Goal: Find specific page/section: Find specific page/section

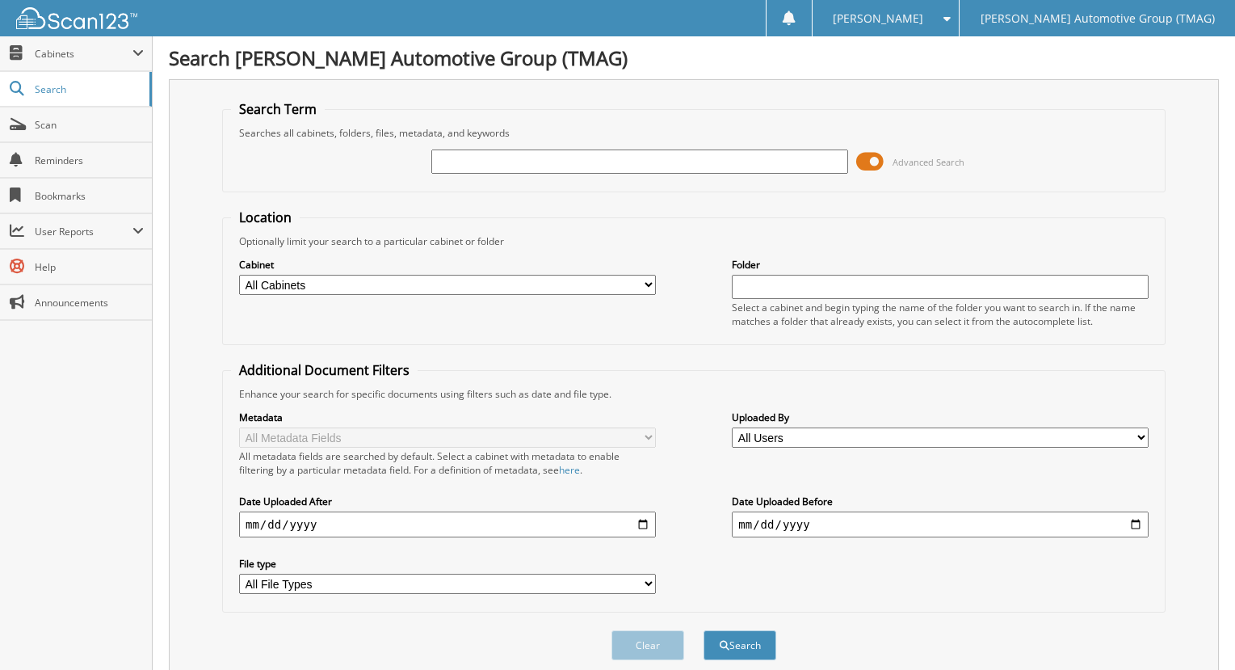
click at [518, 163] on input "text" at bounding box center [639, 161] width 417 height 24
type input "227216D"
click at [704, 630] on button "Search" at bounding box center [740, 645] width 73 height 30
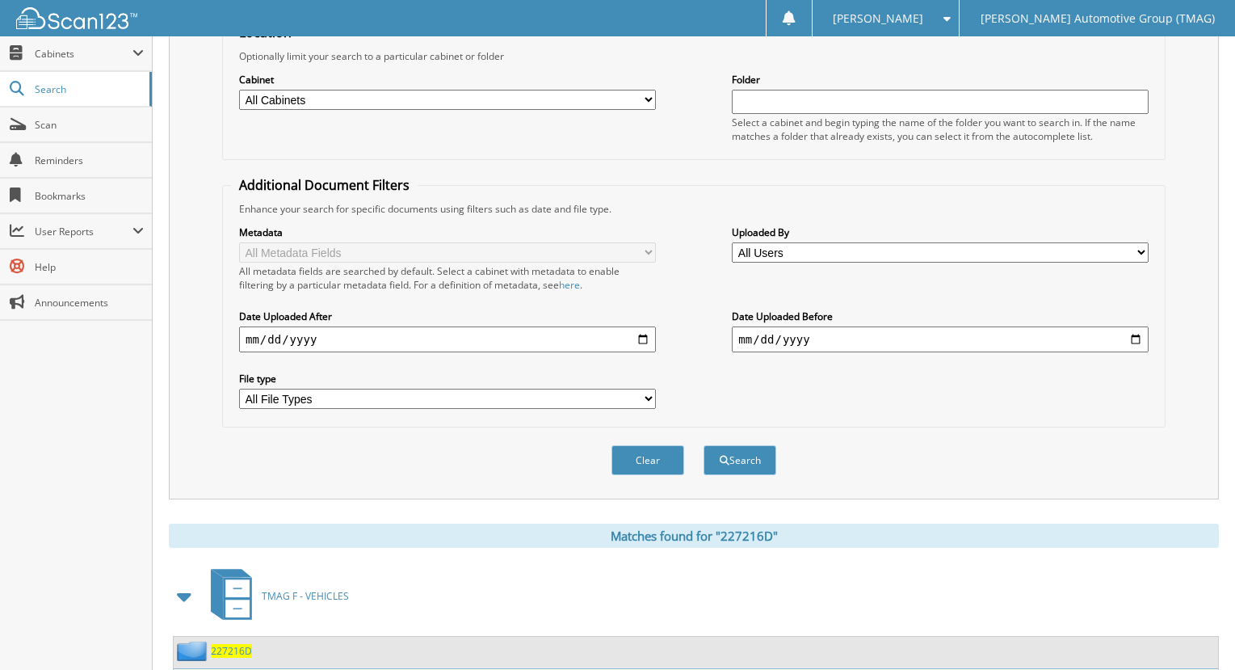
scroll to position [296, 0]
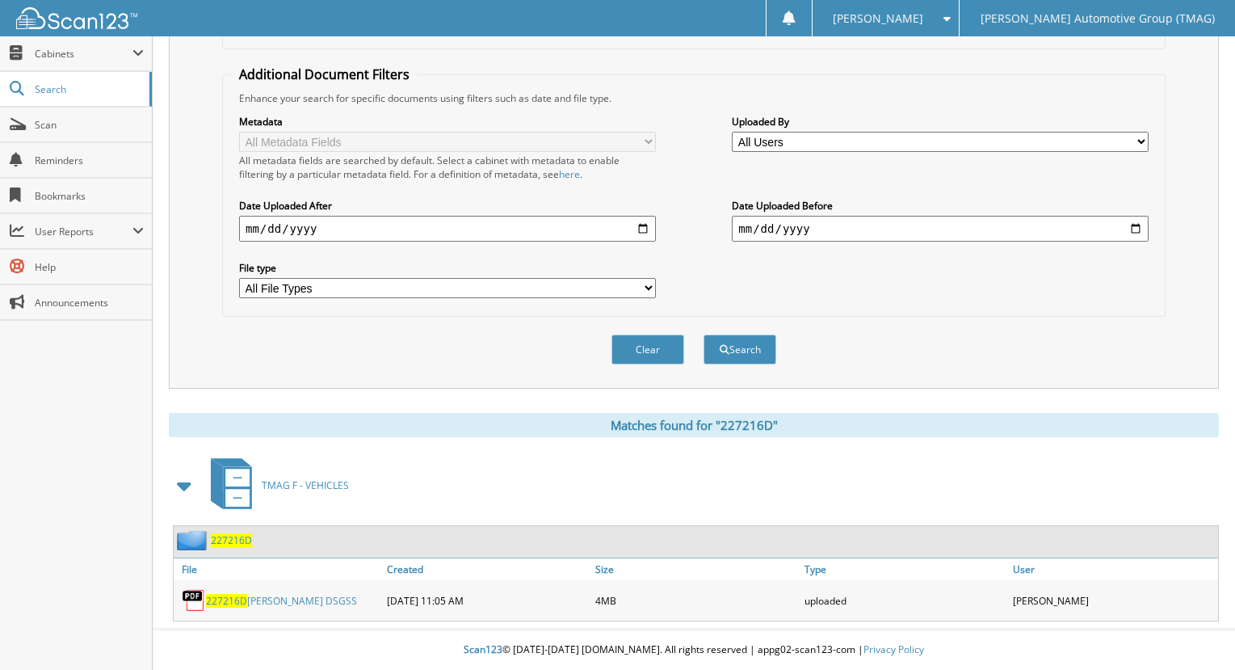
click at [234, 540] on span "227216D" at bounding box center [231, 540] width 41 height 14
